Goal: Book appointment/travel/reservation

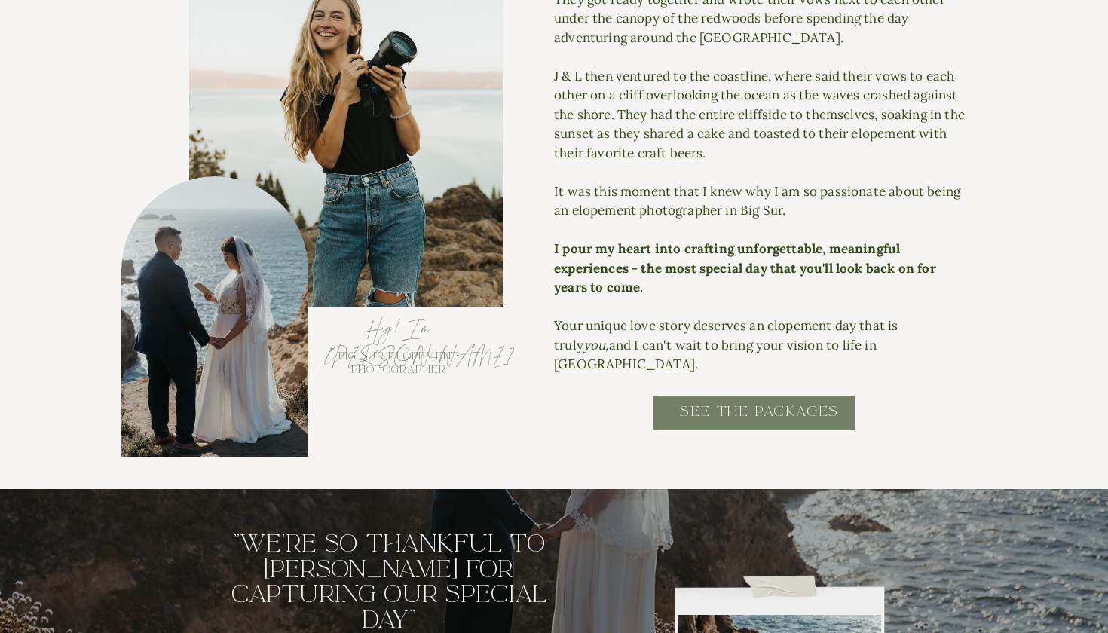
scroll to position [1635, 0]
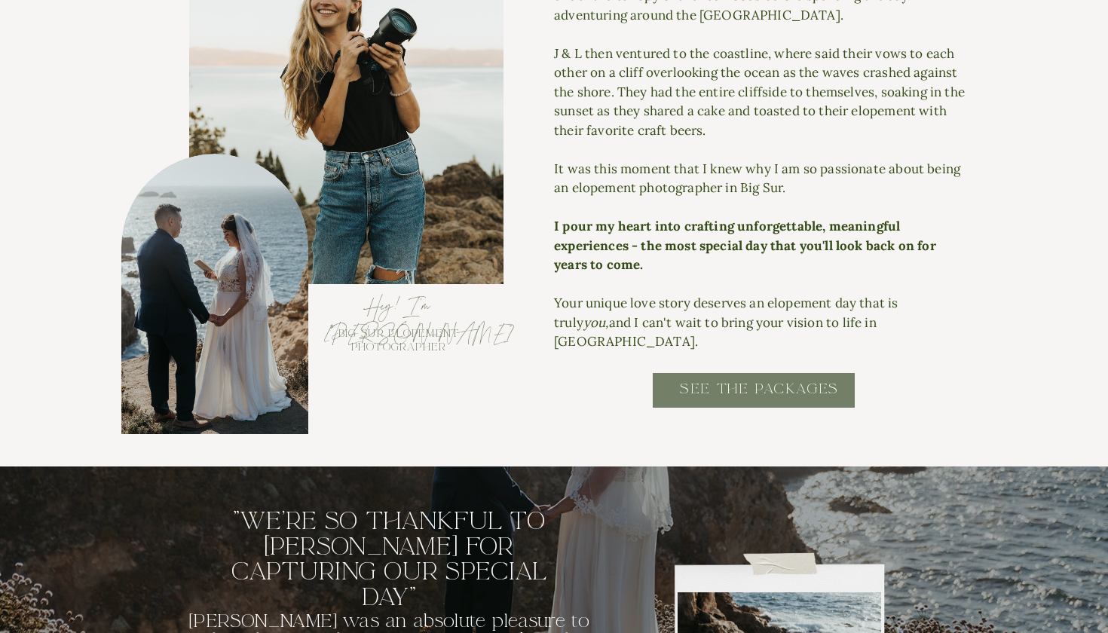
click at [681, 394] on h2 "SEE THE PACKAGES" at bounding box center [759, 397] width 304 height 34
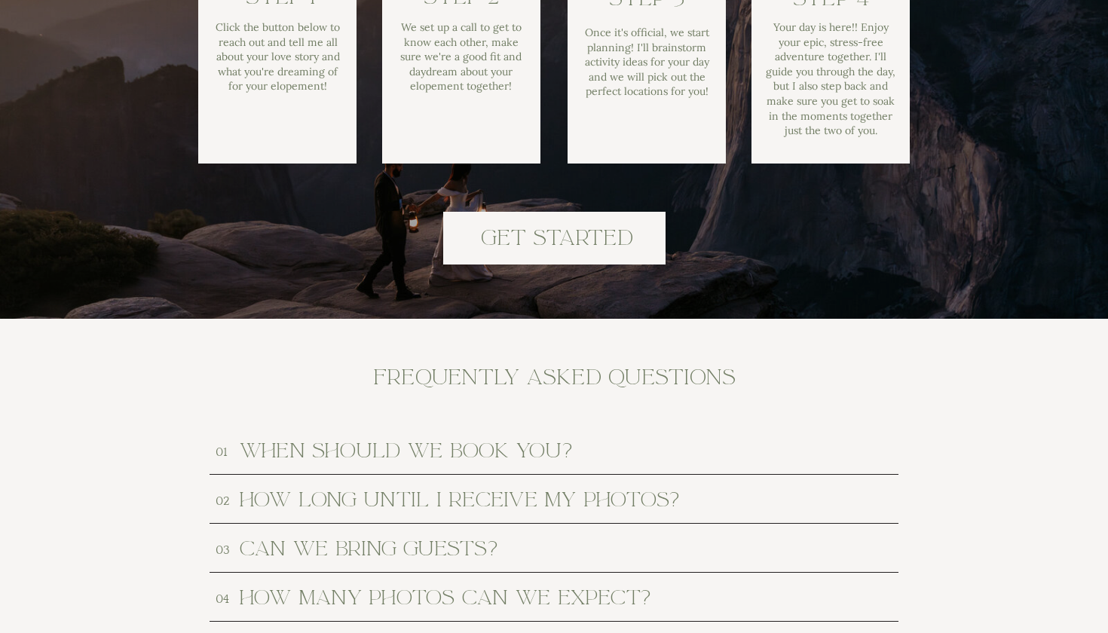
scroll to position [6865, 0]
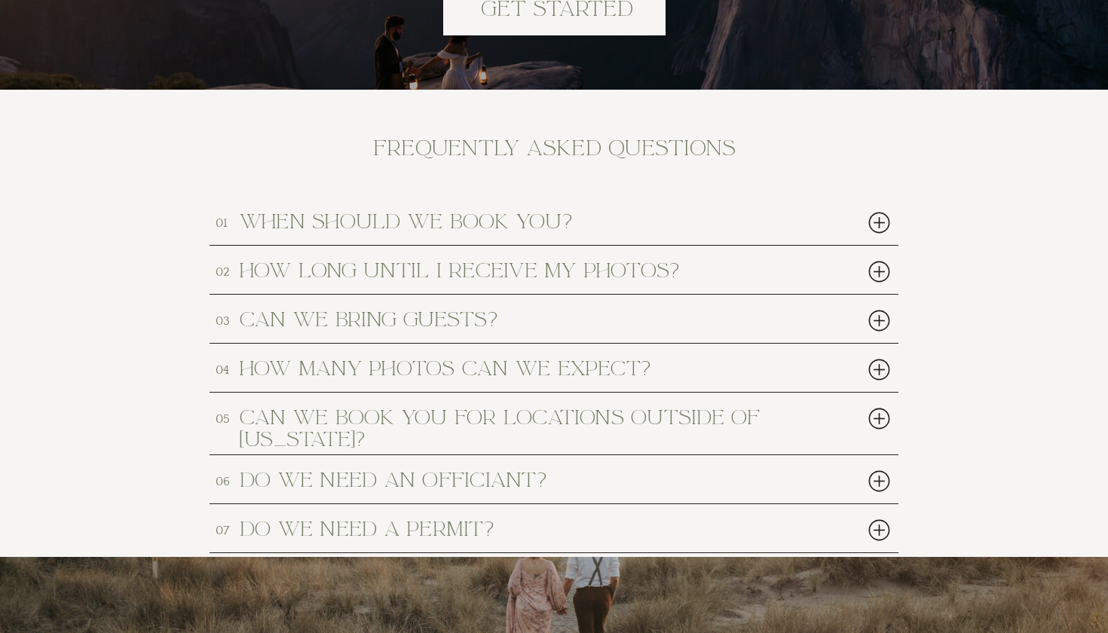
click at [659, 224] on h2 "when should we book you?" at bounding box center [526, 221] width 573 height 20
click at [869, 221] on div at bounding box center [878, 222] width 31 height 31
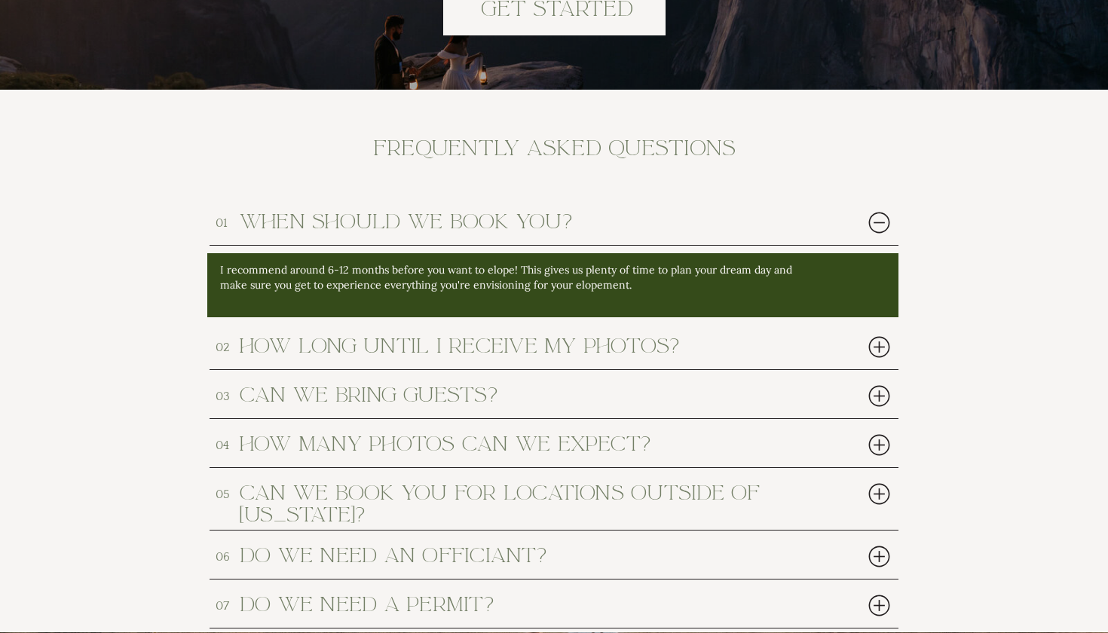
click at [869, 221] on div at bounding box center [878, 222] width 31 height 31
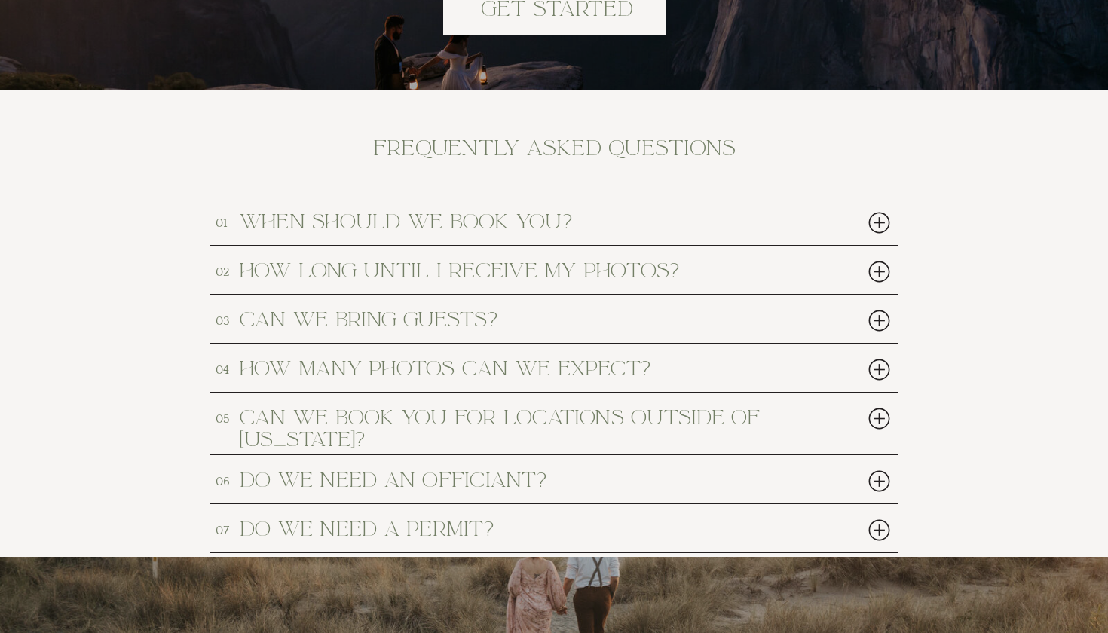
click at [885, 280] on div at bounding box center [878, 271] width 31 height 31
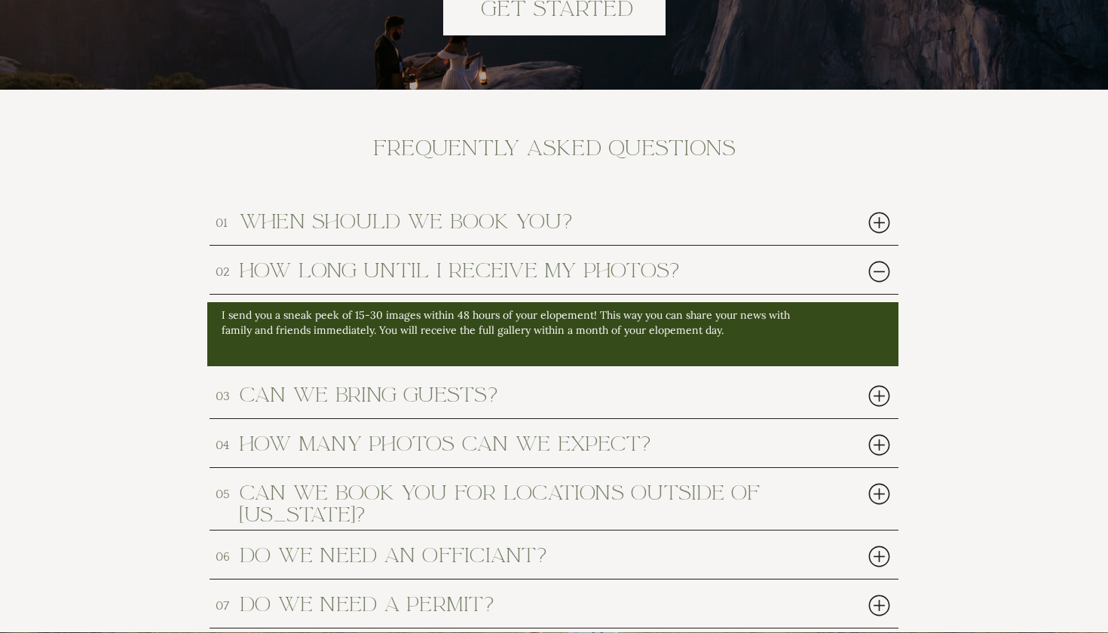
click at [885, 280] on div at bounding box center [878, 271] width 31 height 31
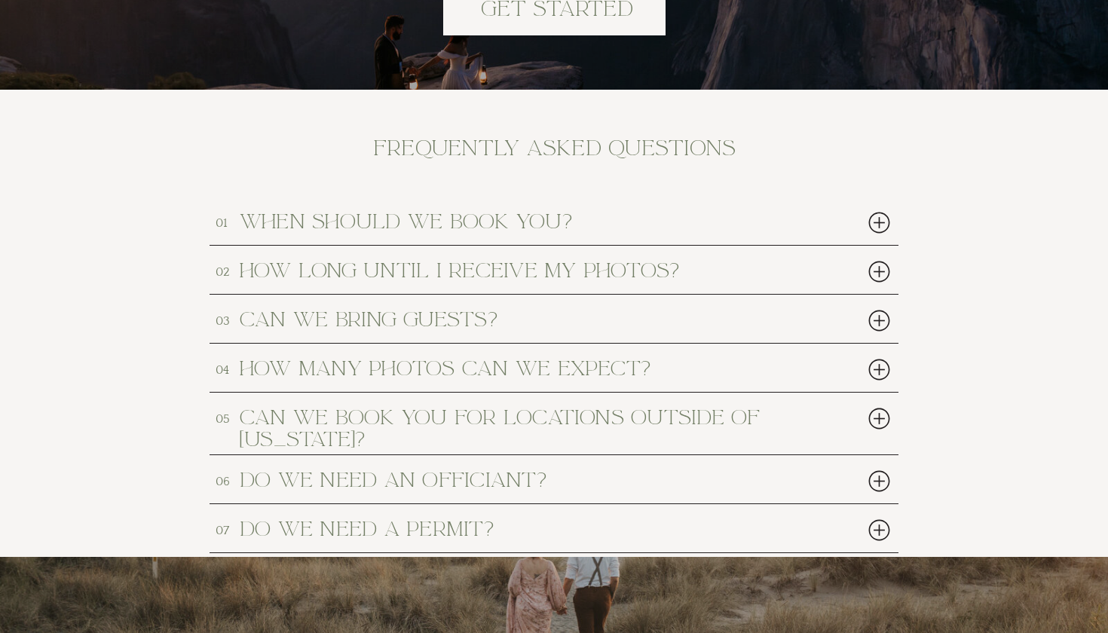
click at [881, 313] on div at bounding box center [878, 320] width 31 height 31
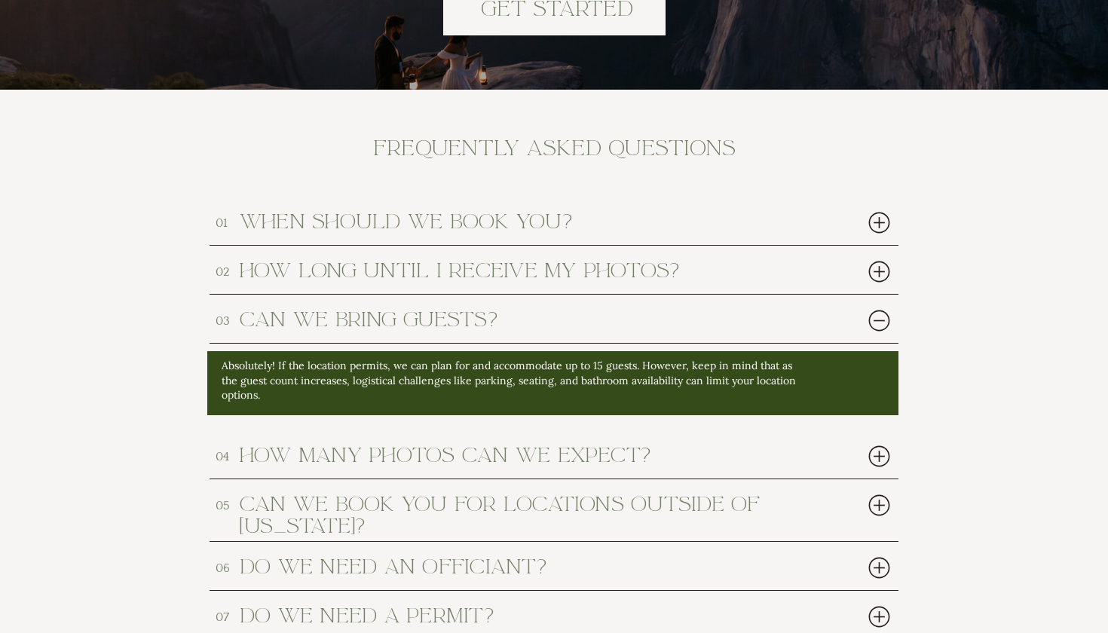
click at [881, 313] on div at bounding box center [878, 320] width 31 height 31
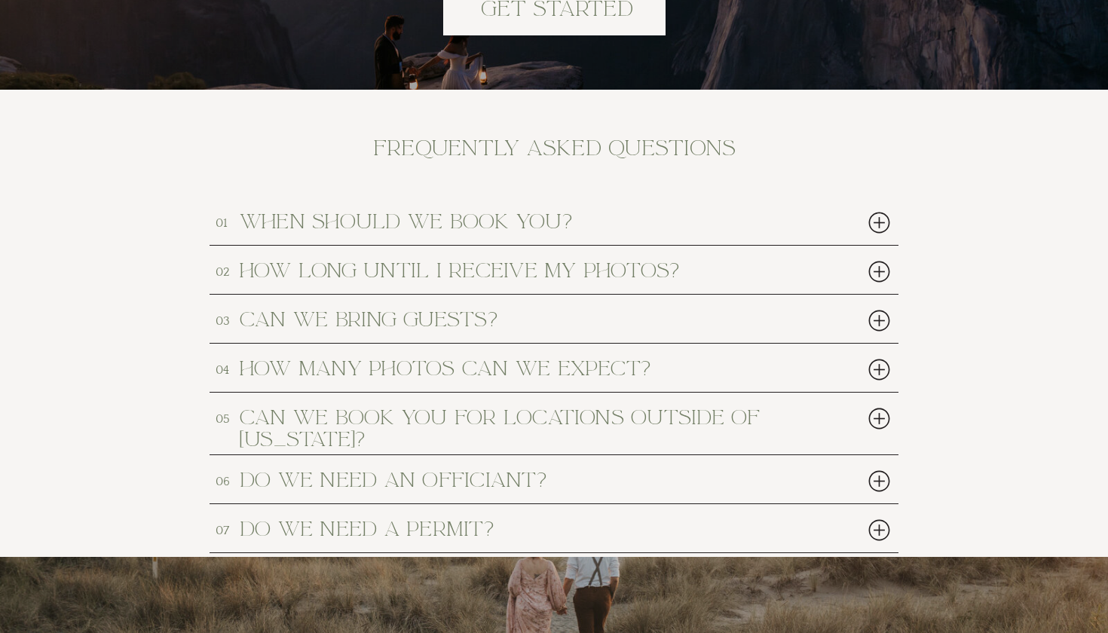
click at [882, 372] on div at bounding box center [878, 369] width 31 height 31
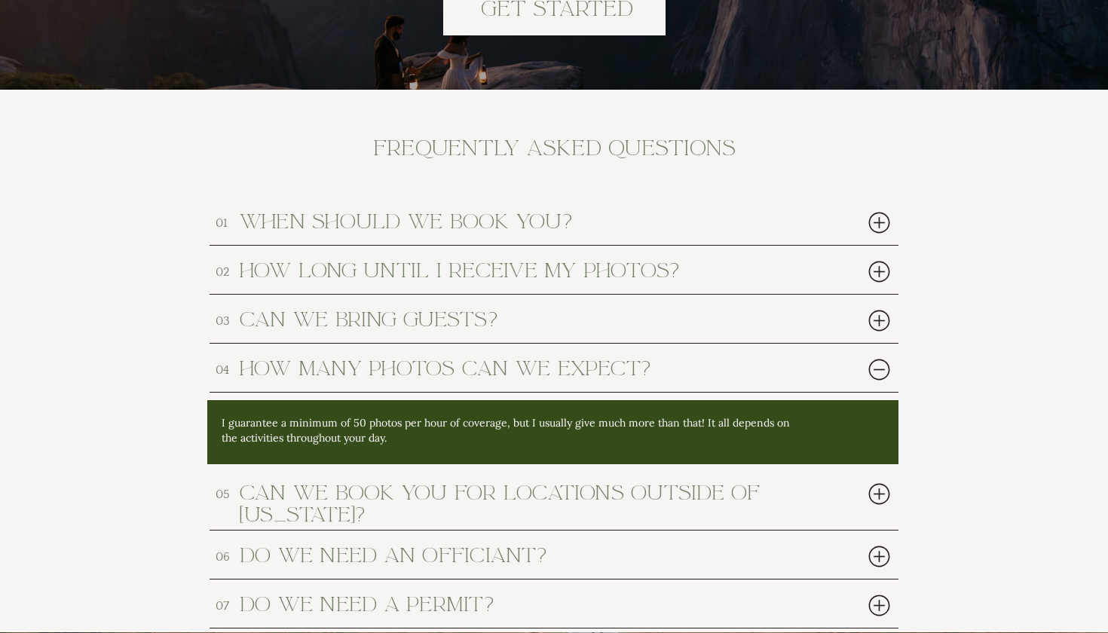
click at [882, 372] on div at bounding box center [878, 369] width 31 height 31
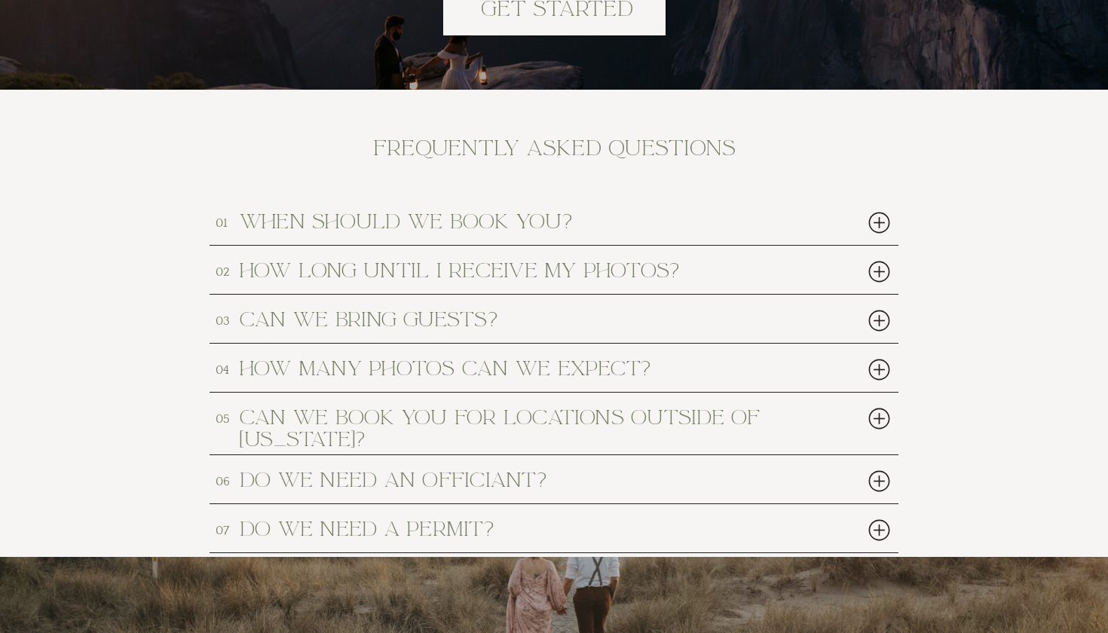
click at [884, 413] on div at bounding box center [878, 418] width 31 height 31
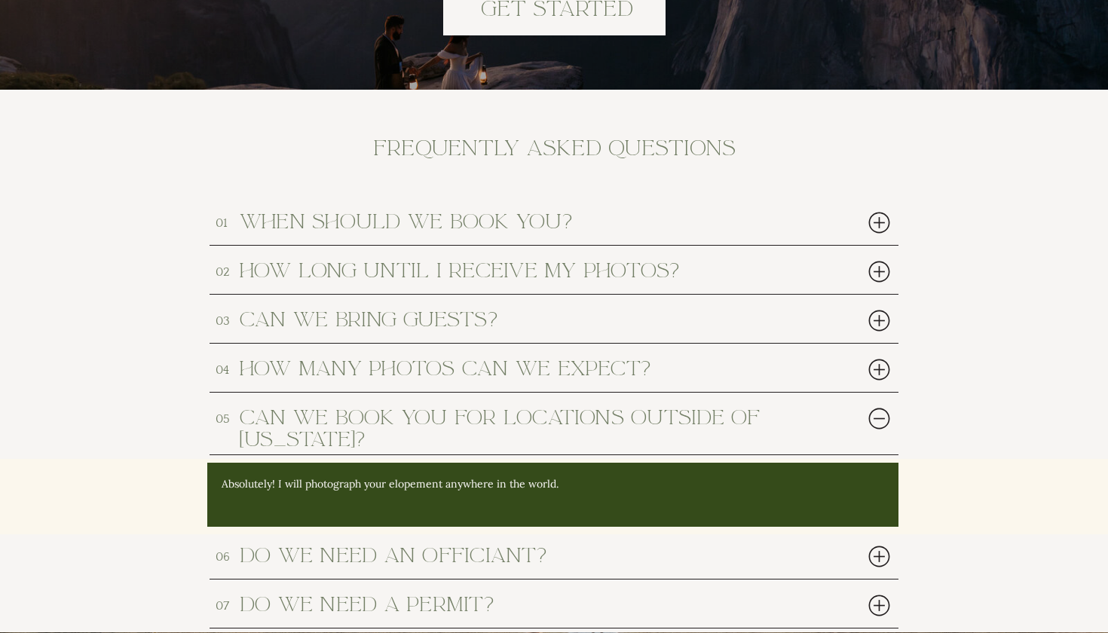
click at [884, 413] on div at bounding box center [878, 418] width 31 height 31
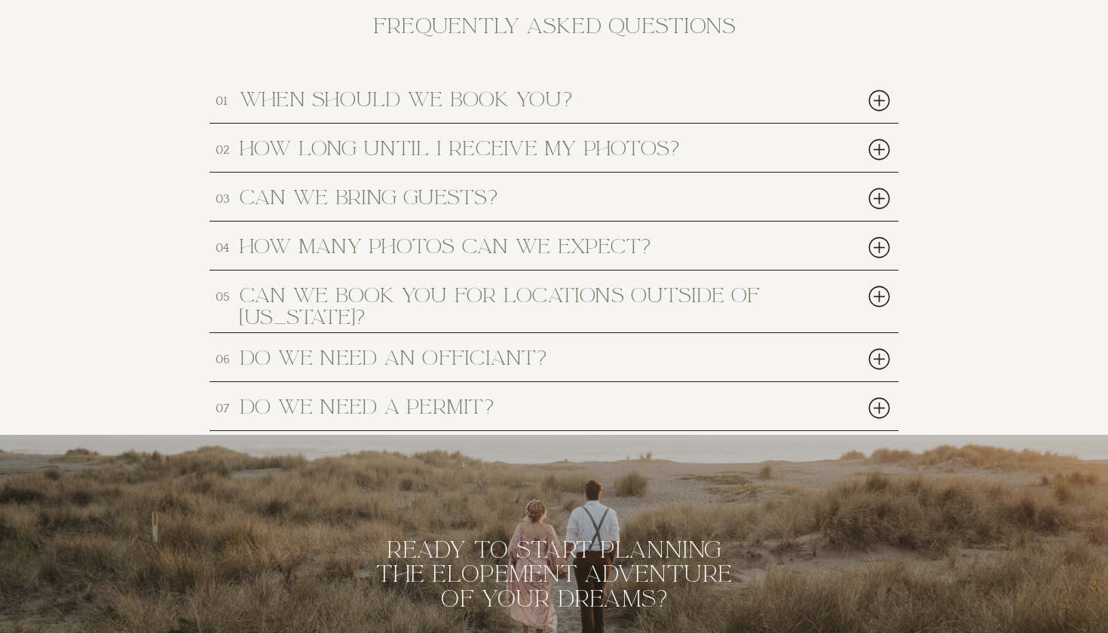
scroll to position [7049, 0]
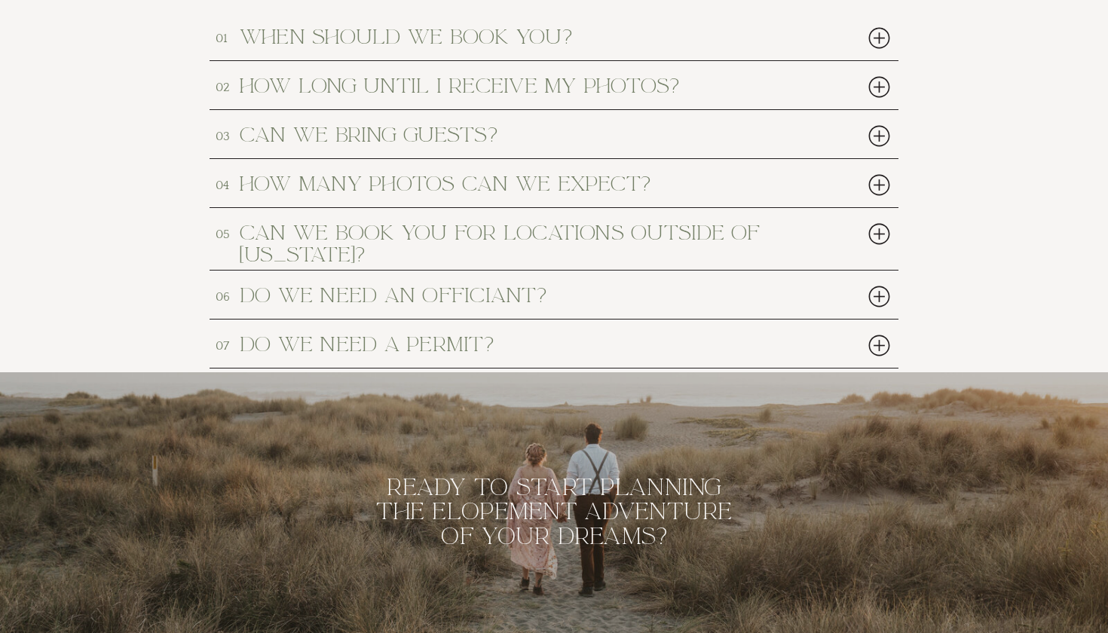
click at [880, 296] on div at bounding box center [878, 296] width 31 height 31
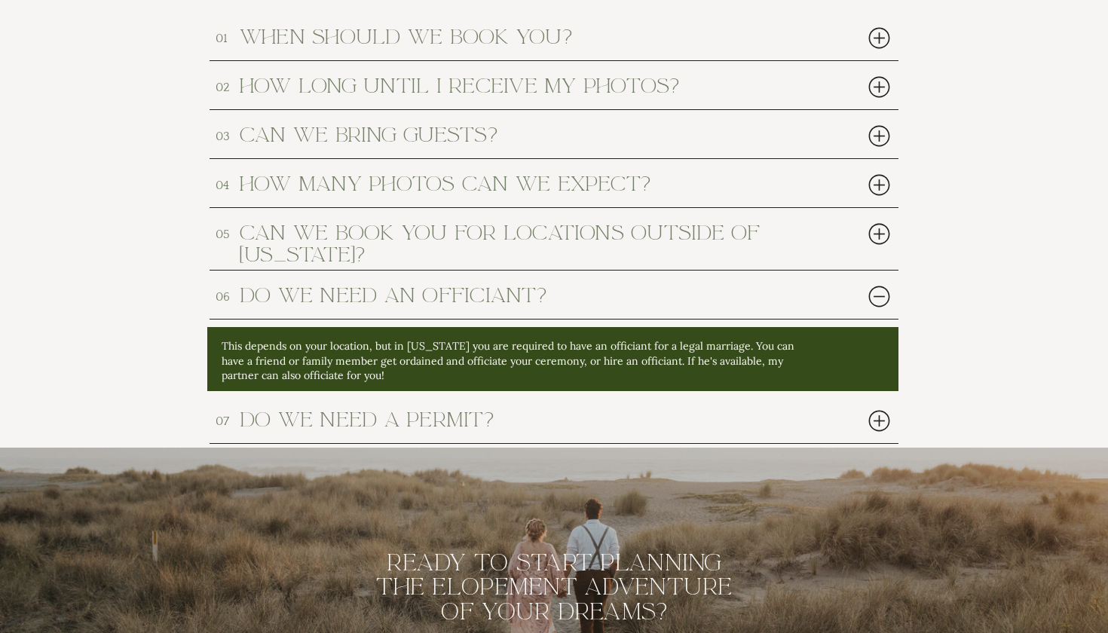
click at [880, 296] on div at bounding box center [878, 296] width 31 height 31
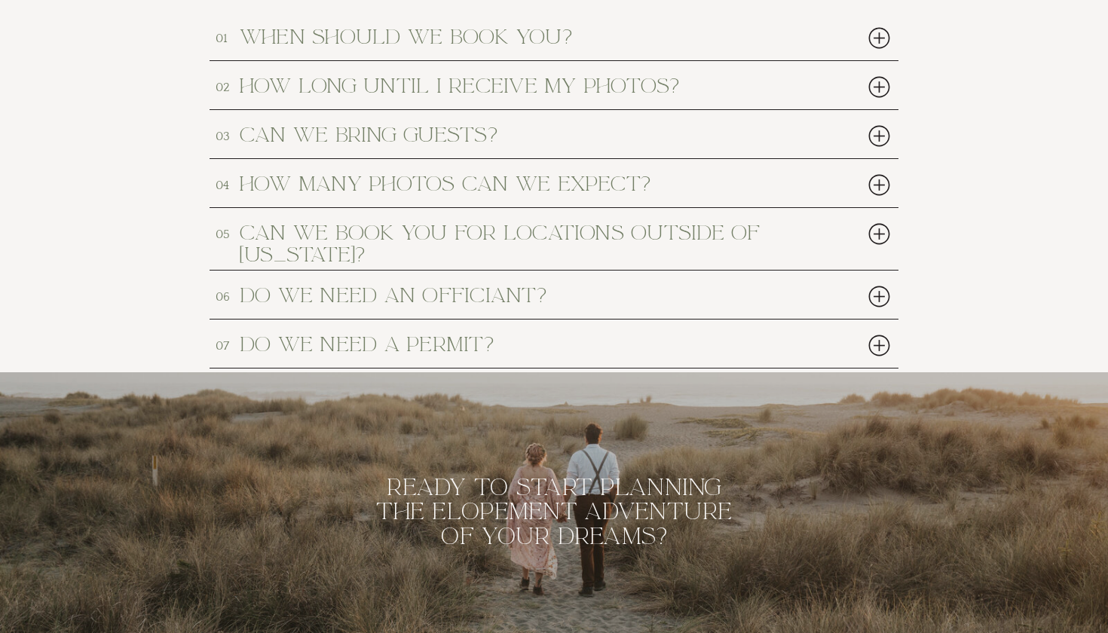
click at [882, 340] on div at bounding box center [878, 345] width 31 height 31
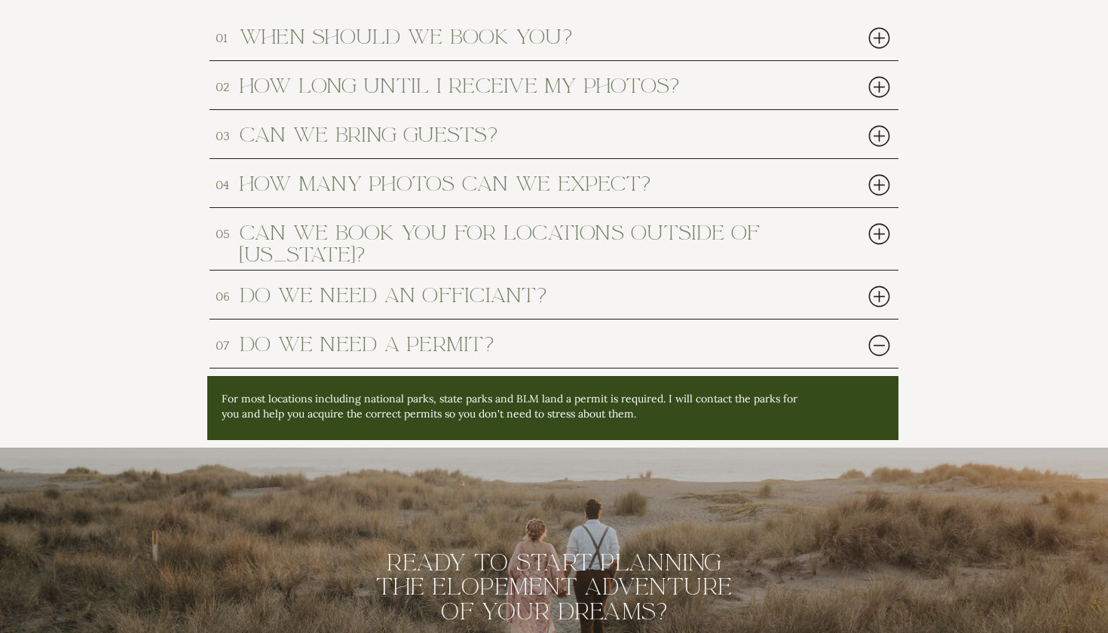
click at [882, 340] on div at bounding box center [878, 345] width 31 height 31
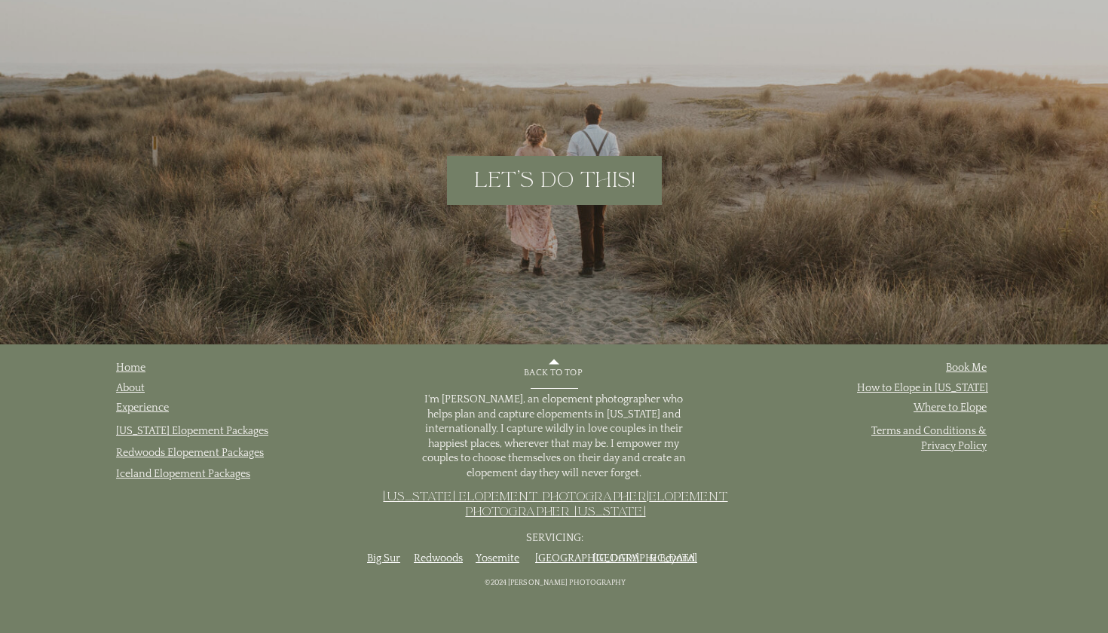
scroll to position [7688, 0]
click at [590, 178] on h2 "let's do this!" at bounding box center [554, 180] width 199 height 23
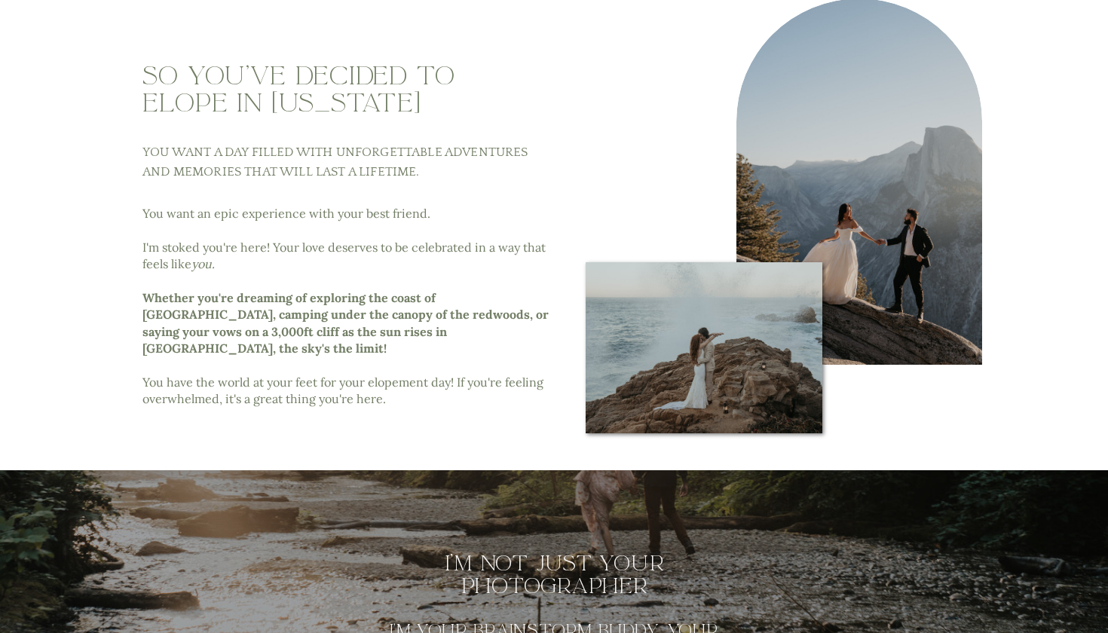
scroll to position [436, 0]
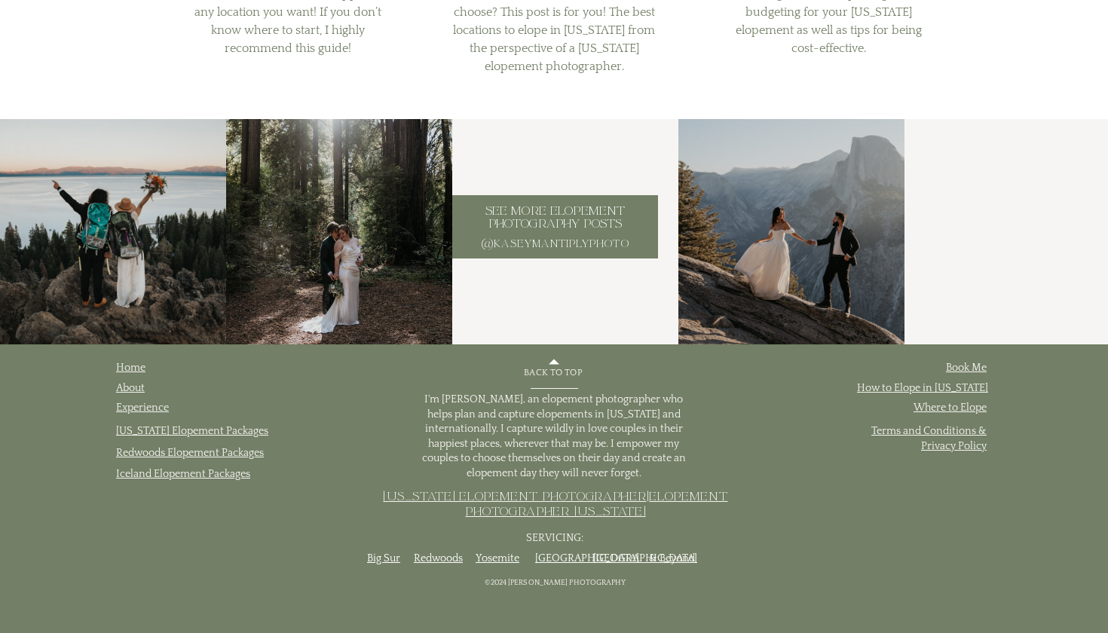
scroll to position [3296, 0]
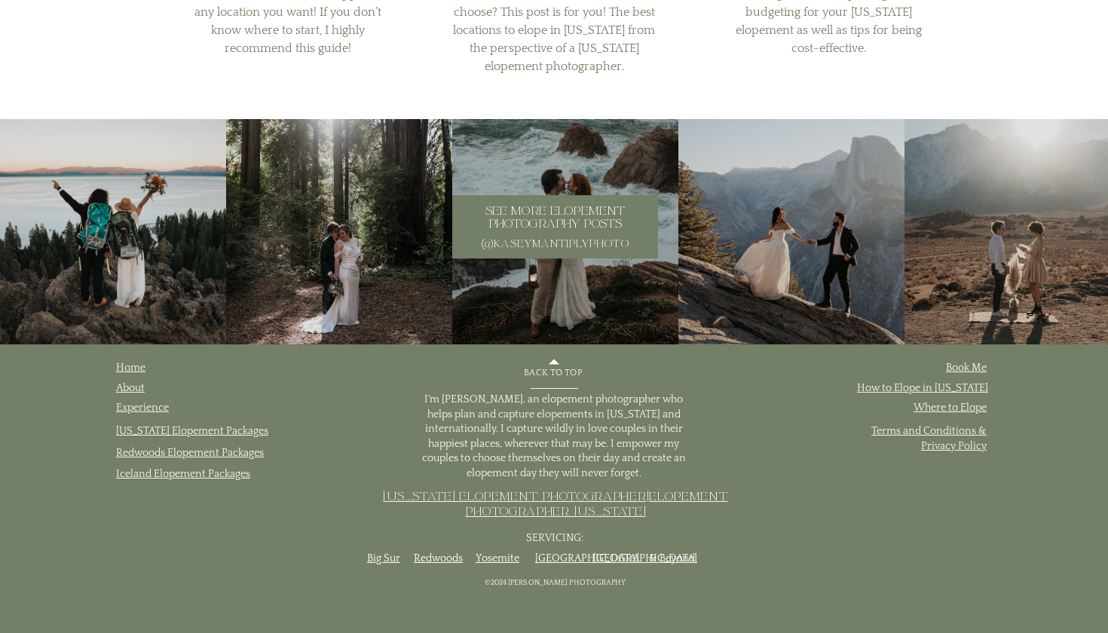
click at [792, 252] on div at bounding box center [791, 232] width 226 height 226
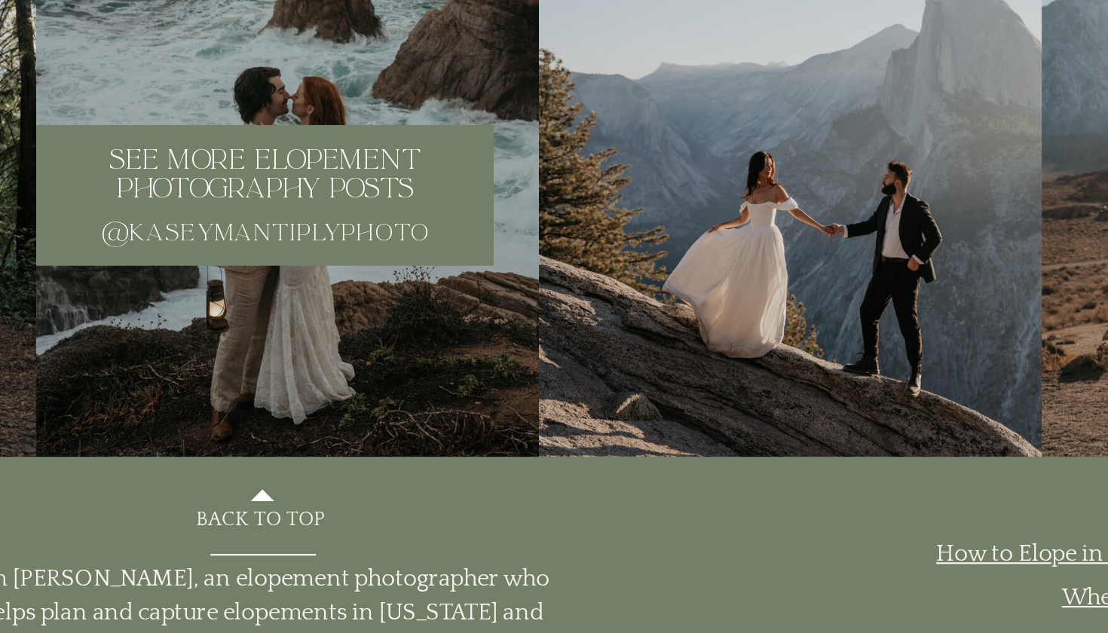
scroll to position [3295, 0]
